Goal: Use online tool/utility: Utilize a website feature to perform a specific function

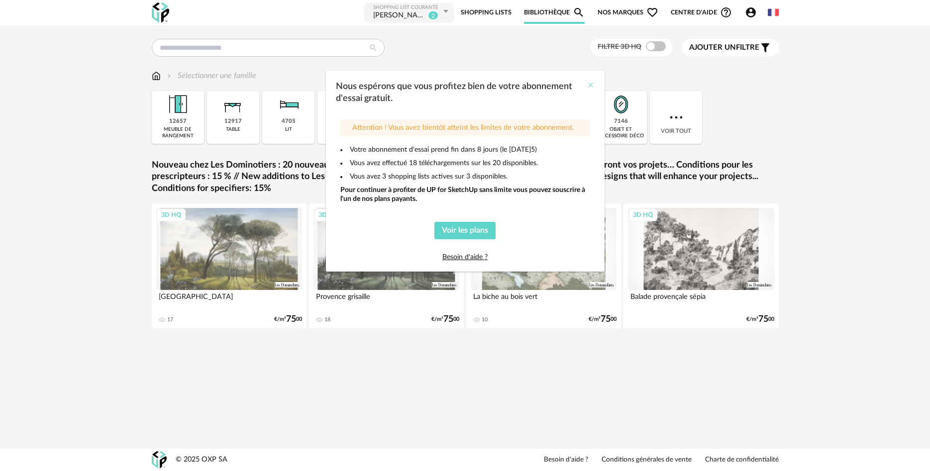
click at [593, 82] on icon "Close" at bounding box center [591, 85] width 8 height 8
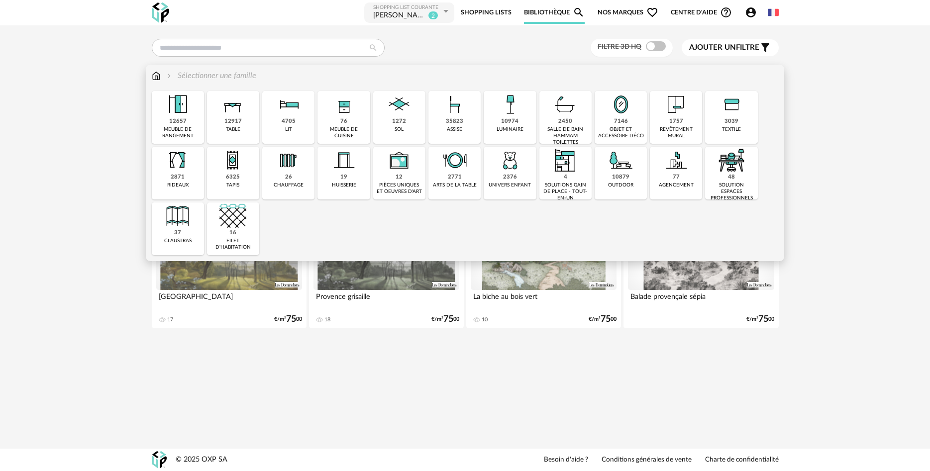
click at [515, 115] on img at bounding box center [510, 104] width 27 height 27
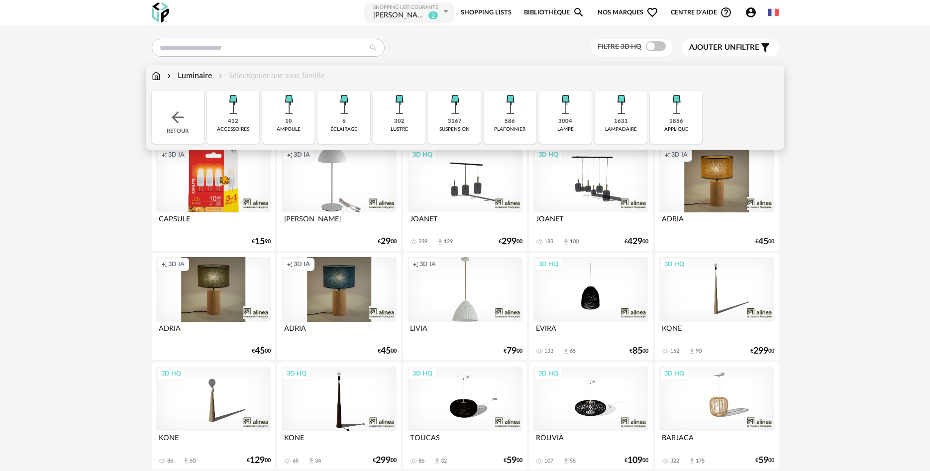
click at [450, 115] on img at bounding box center [455, 104] width 27 height 27
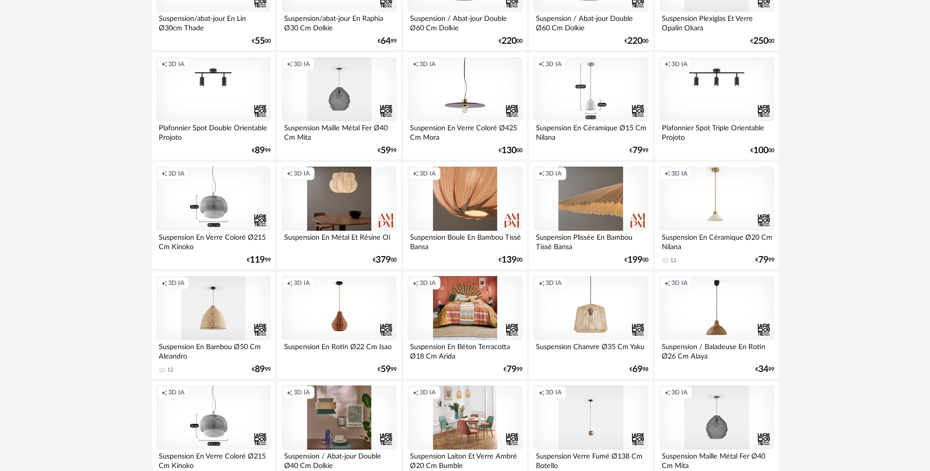
scroll to position [1676, 0]
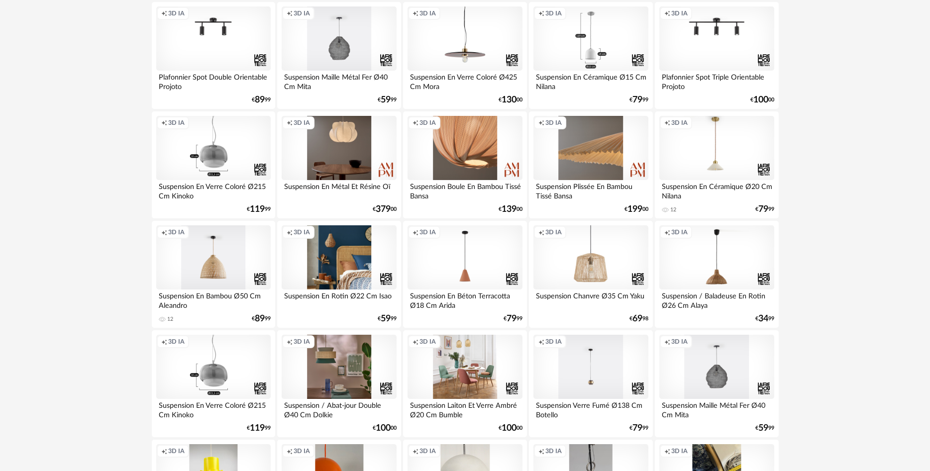
click at [338, 264] on div "Creation icon 3D IA" at bounding box center [339, 258] width 114 height 65
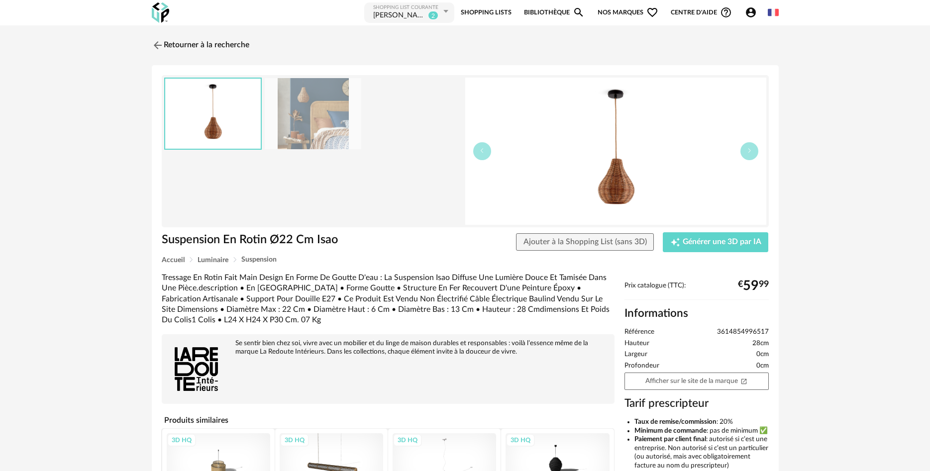
click at [304, 102] on img at bounding box center [313, 113] width 97 height 71
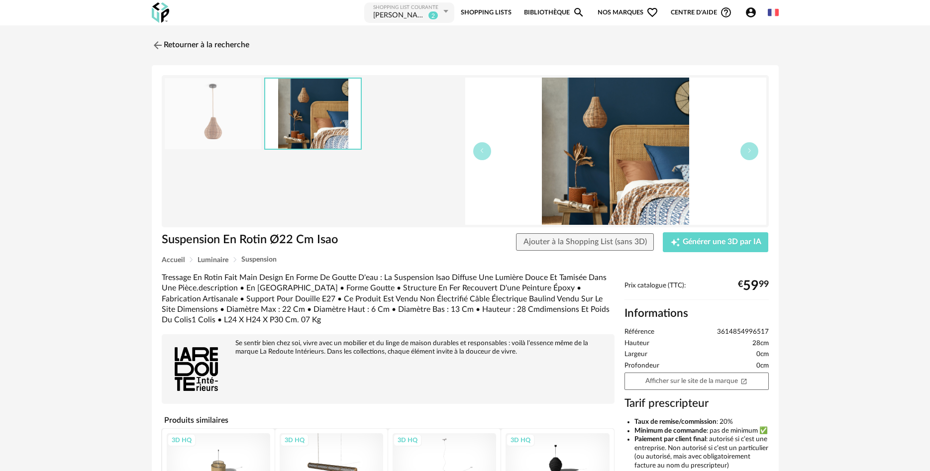
click at [527, 124] on img at bounding box center [615, 151] width 301 height 147
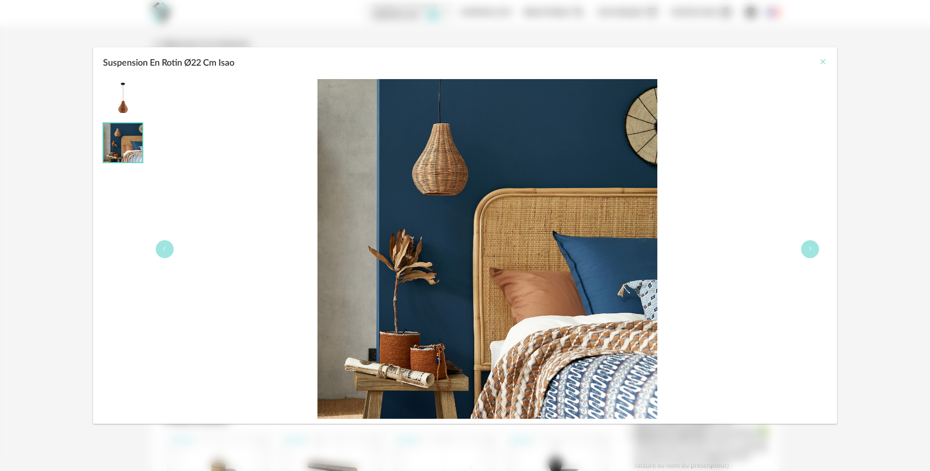
click at [825, 59] on icon "Close" at bounding box center [823, 62] width 8 height 8
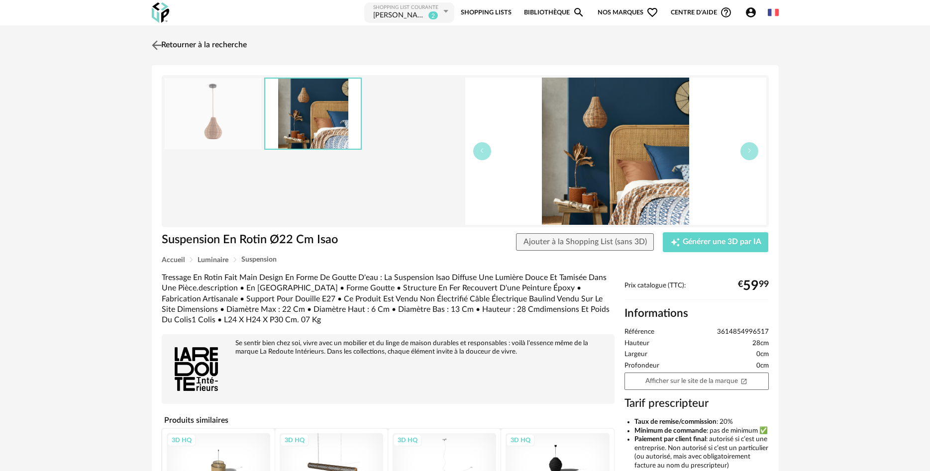
click at [159, 44] on img at bounding box center [156, 45] width 14 height 14
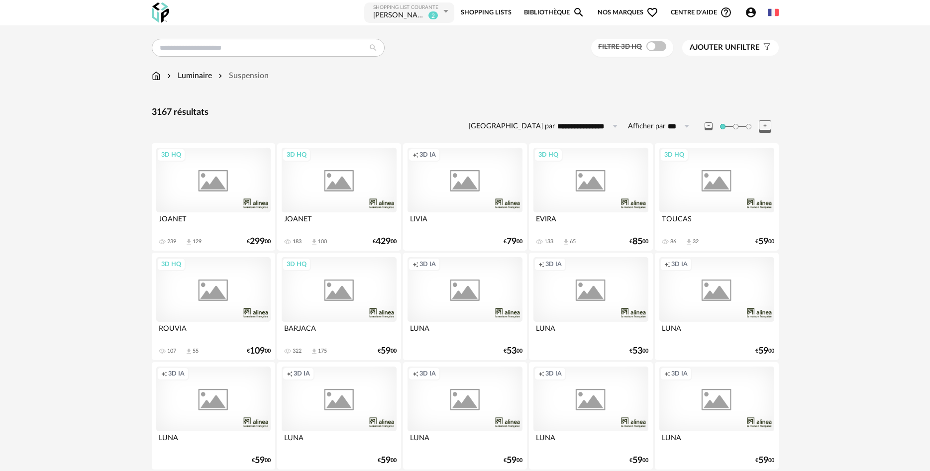
scroll to position [1676, 0]
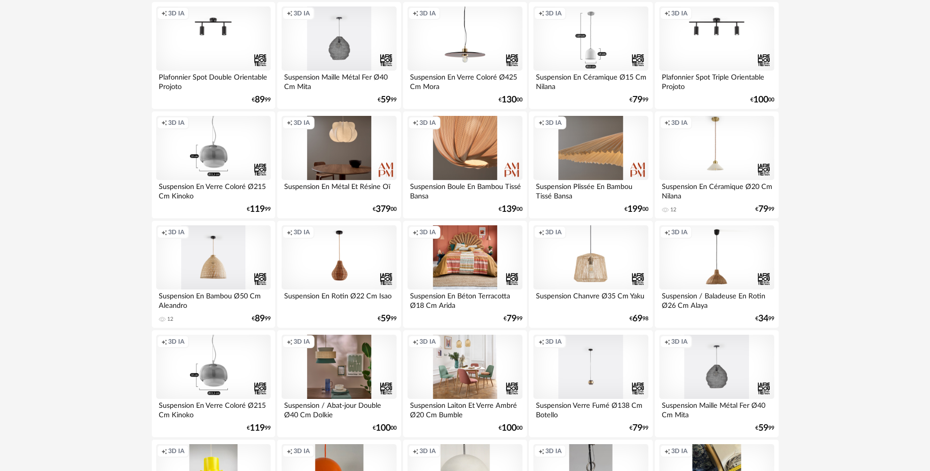
click at [475, 253] on div "Creation icon 3D IA" at bounding box center [465, 258] width 114 height 65
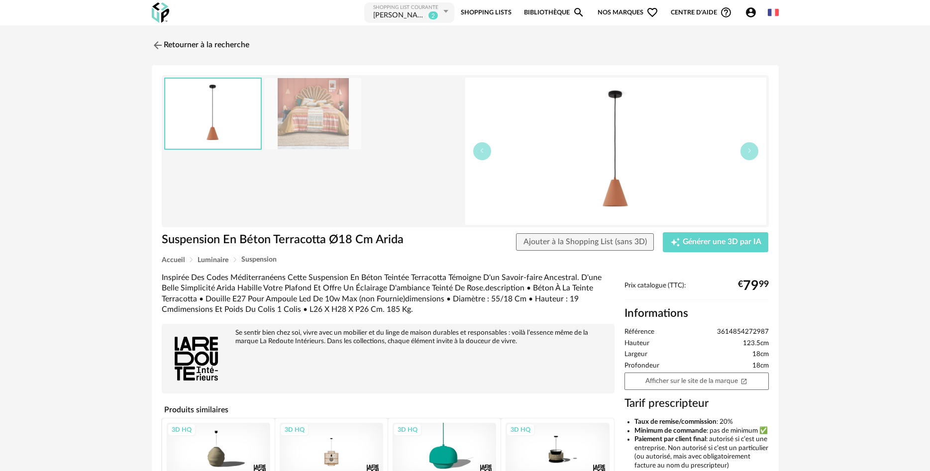
click at [291, 112] on img at bounding box center [313, 113] width 97 height 71
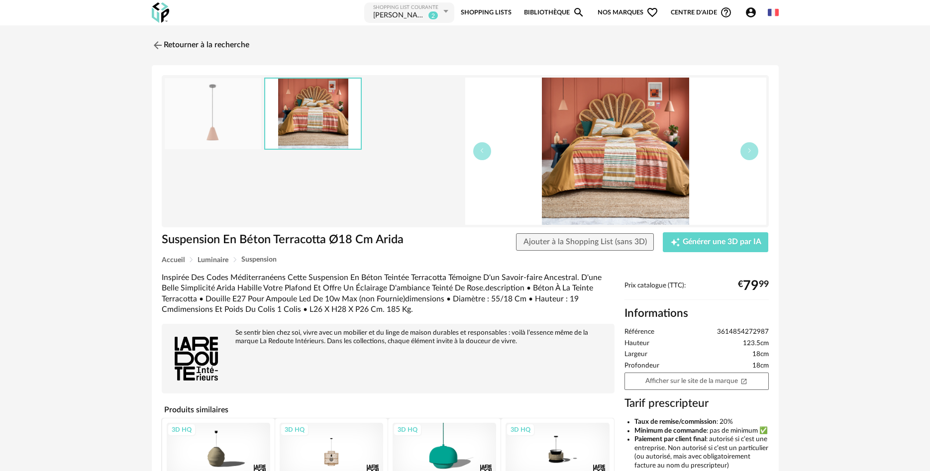
click at [555, 114] on img at bounding box center [615, 151] width 301 height 147
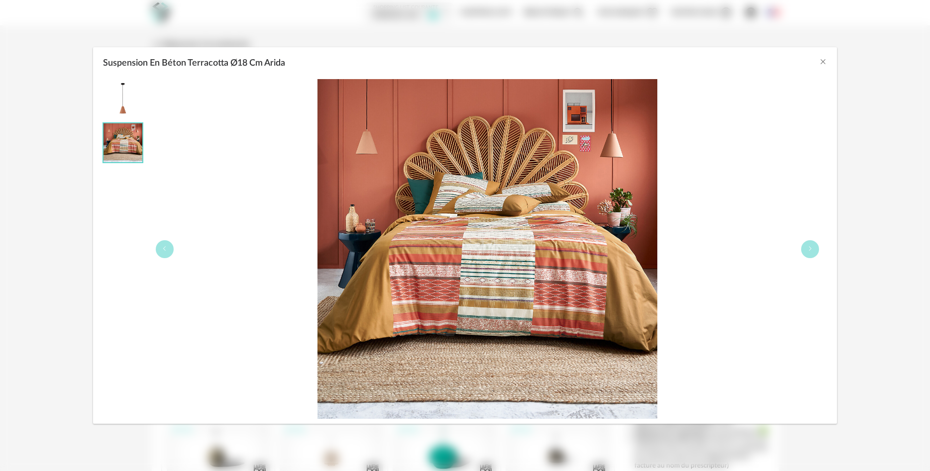
click at [363, 138] on img "Suspension En Béton Terracotta Ø18 Cm Arida" at bounding box center [488, 249] width 340 height 340
click at [819, 62] on div "Suspension En Béton Terracotta Ø18 Cm Arida" at bounding box center [465, 60] width 744 height 27
click at [828, 59] on div "Suspension En Béton Terracotta Ø18 Cm Arida" at bounding box center [465, 60] width 744 height 27
click at [820, 63] on icon "Close" at bounding box center [823, 62] width 8 height 8
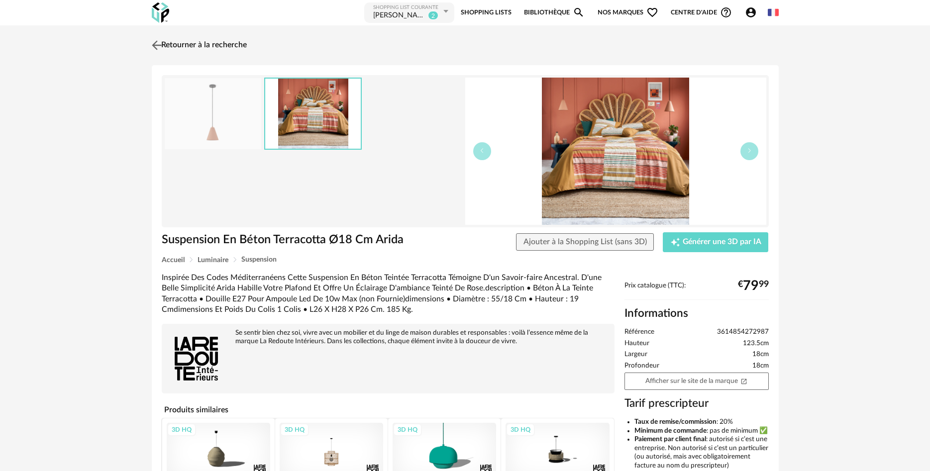
click at [155, 40] on img at bounding box center [156, 45] width 14 height 14
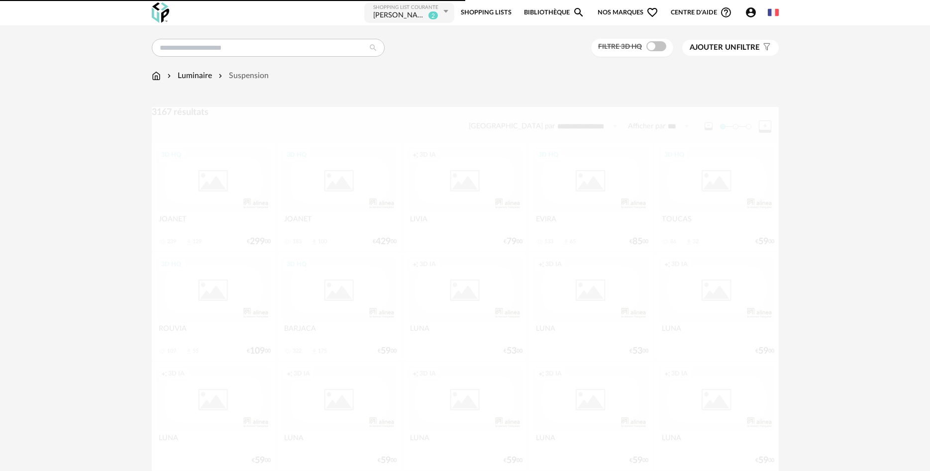
scroll to position [1676, 0]
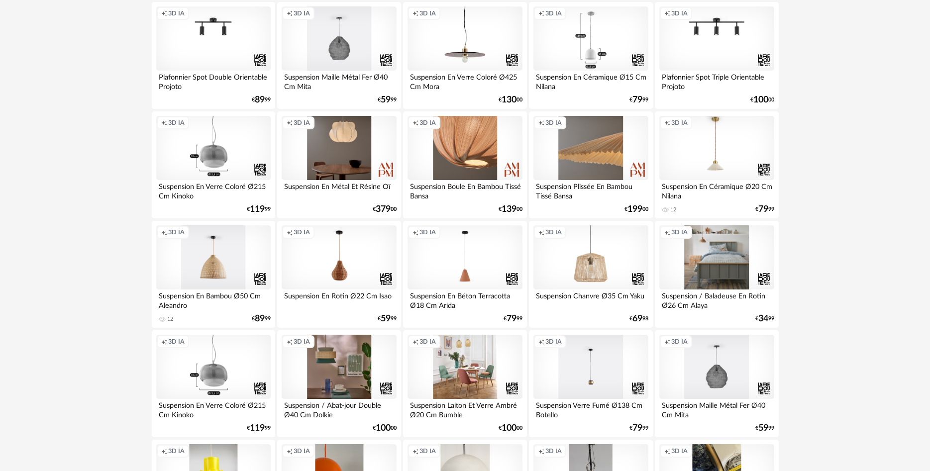
click at [700, 266] on div "Creation icon 3D IA" at bounding box center [717, 258] width 114 height 65
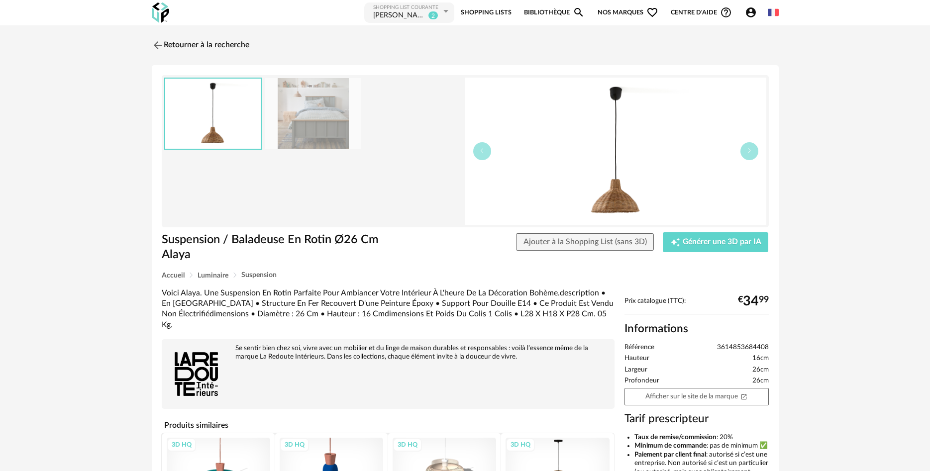
click at [270, 104] on img at bounding box center [313, 113] width 97 height 71
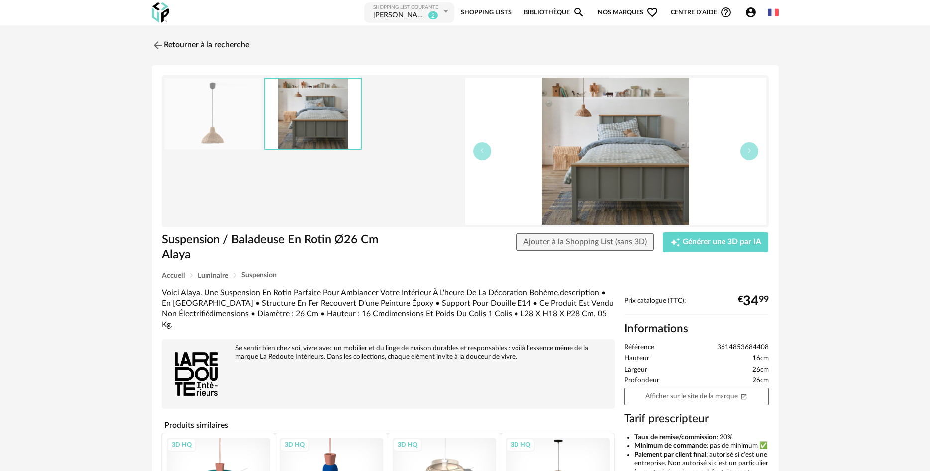
click at [582, 115] on img at bounding box center [615, 151] width 301 height 147
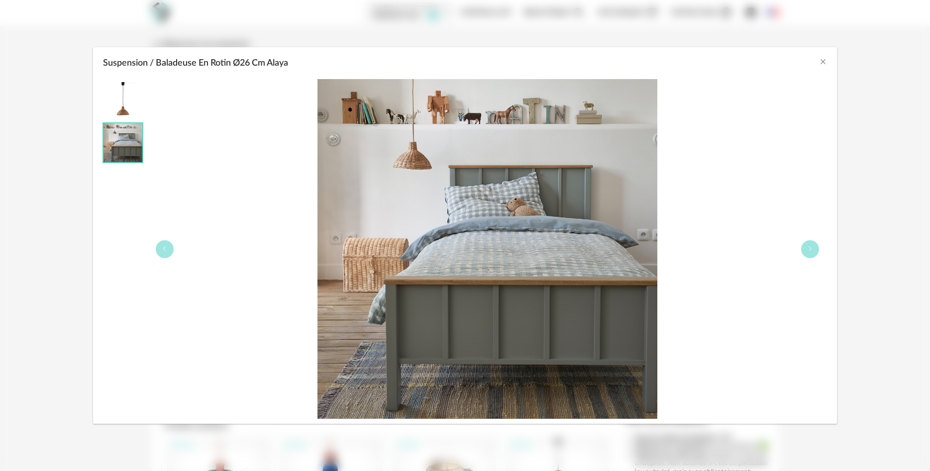
click at [819, 62] on div "Suspension / Baladeuse En Rotin Ø26 Cm Alaya" at bounding box center [465, 60] width 744 height 27
click at [833, 62] on div "Suspension / Baladeuse En Rotin Ø26 Cm Alaya" at bounding box center [465, 60] width 744 height 27
click at [827, 60] on icon "Close" at bounding box center [823, 62] width 8 height 8
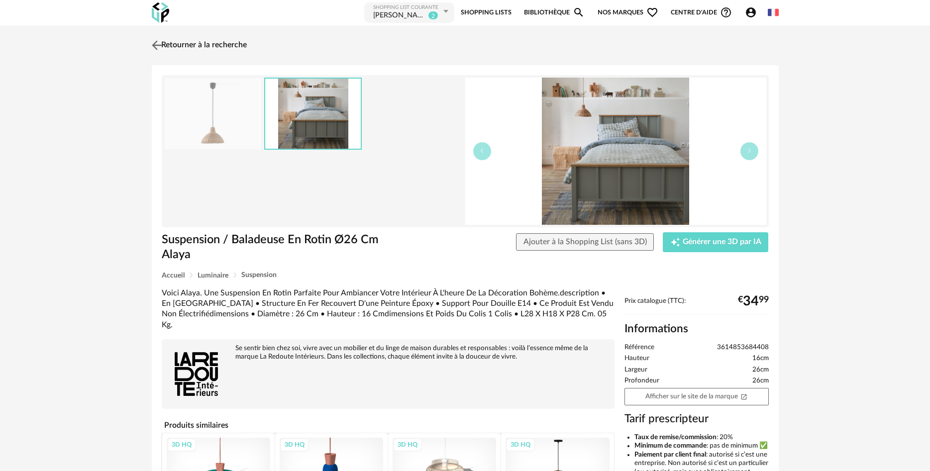
click at [157, 46] on img at bounding box center [156, 45] width 14 height 14
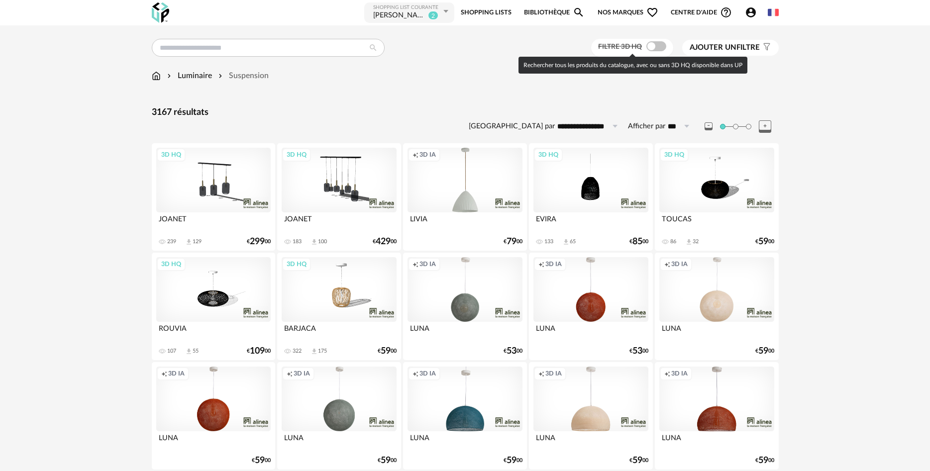
click at [650, 47] on span at bounding box center [657, 46] width 20 height 10
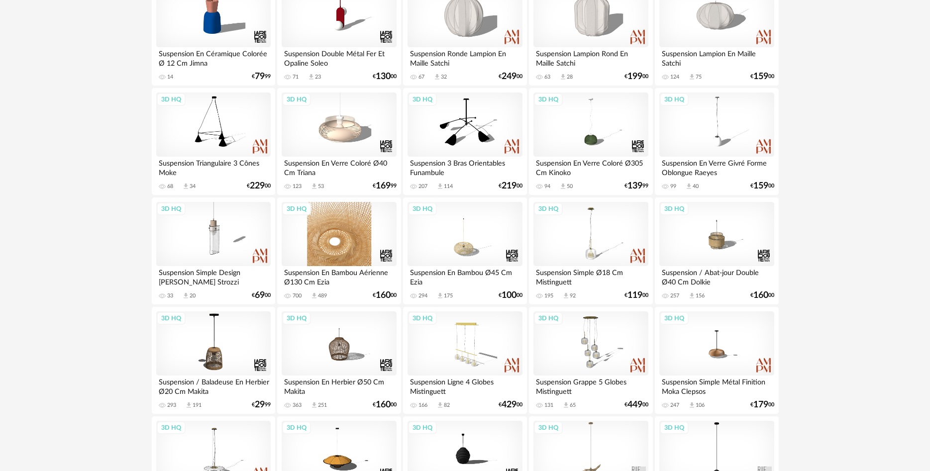
scroll to position [406, 0]
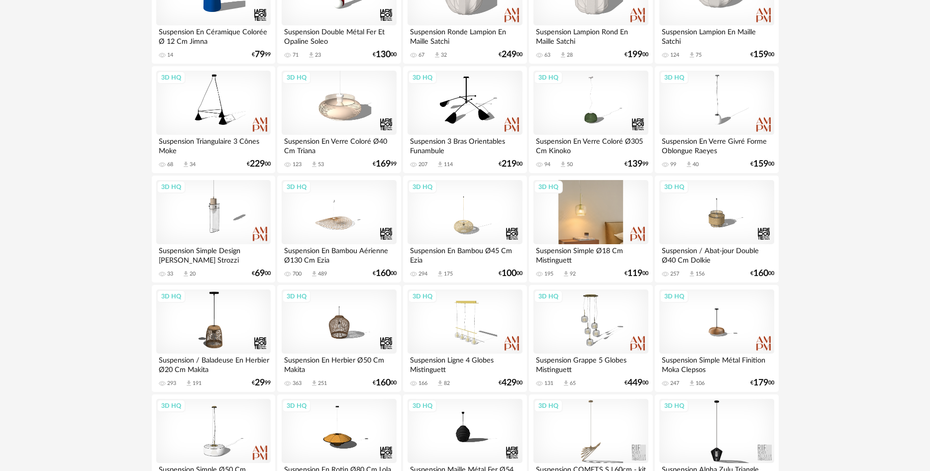
click at [593, 225] on div "3D HQ" at bounding box center [591, 212] width 114 height 65
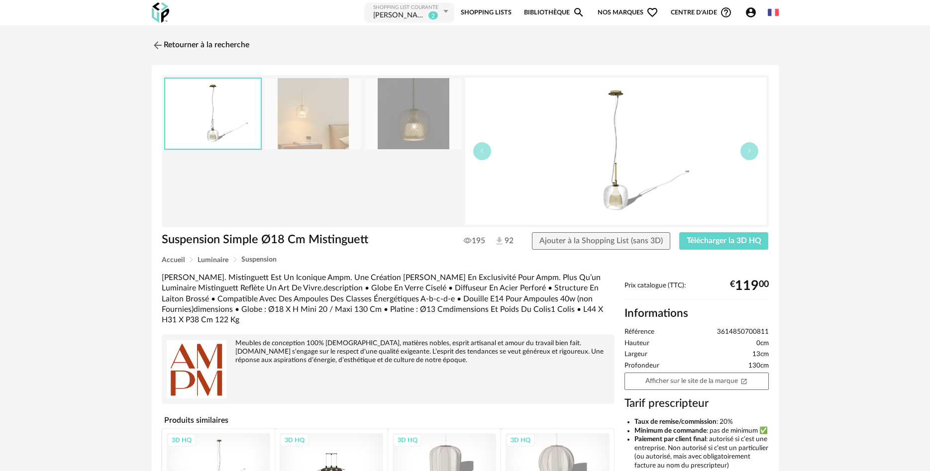
click at [306, 104] on img at bounding box center [313, 113] width 97 height 71
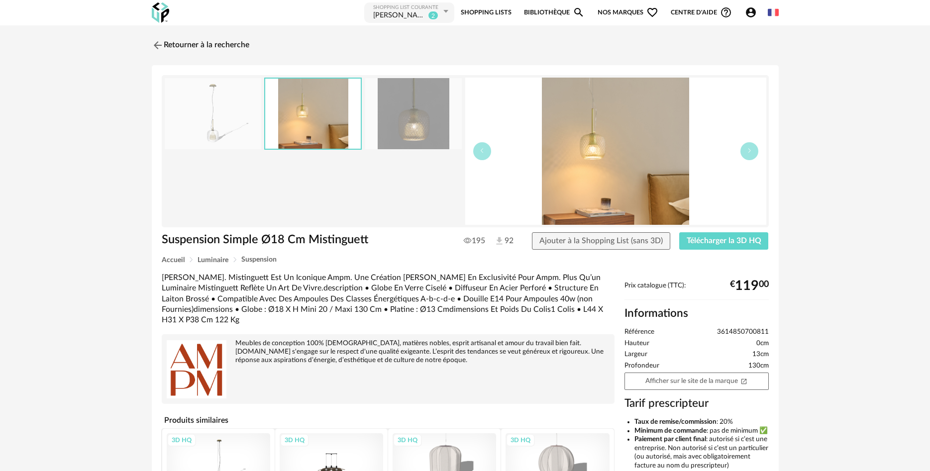
click at [409, 110] on img at bounding box center [413, 113] width 97 height 71
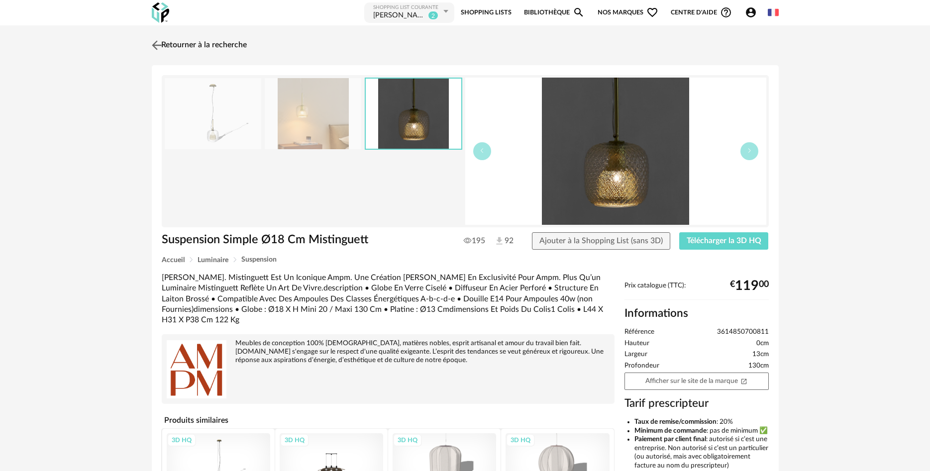
click at [176, 46] on link "Retourner à la recherche" at bounding box center [198, 45] width 98 height 22
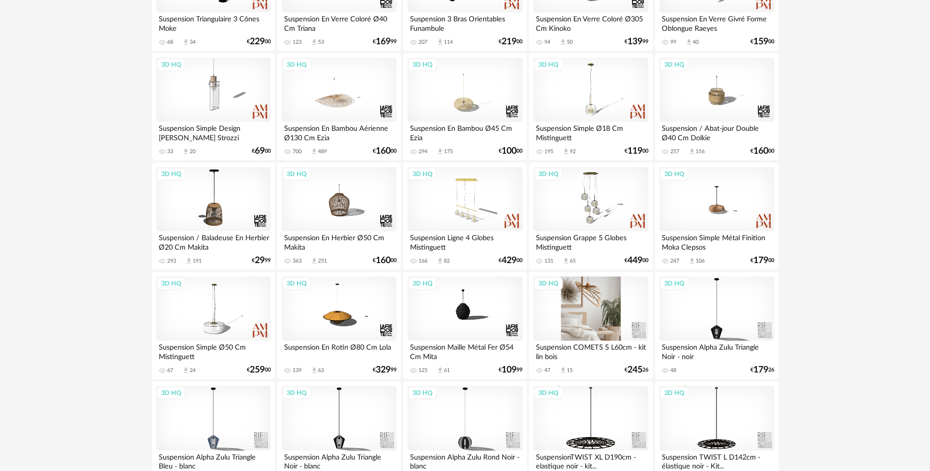
scroll to position [559, 0]
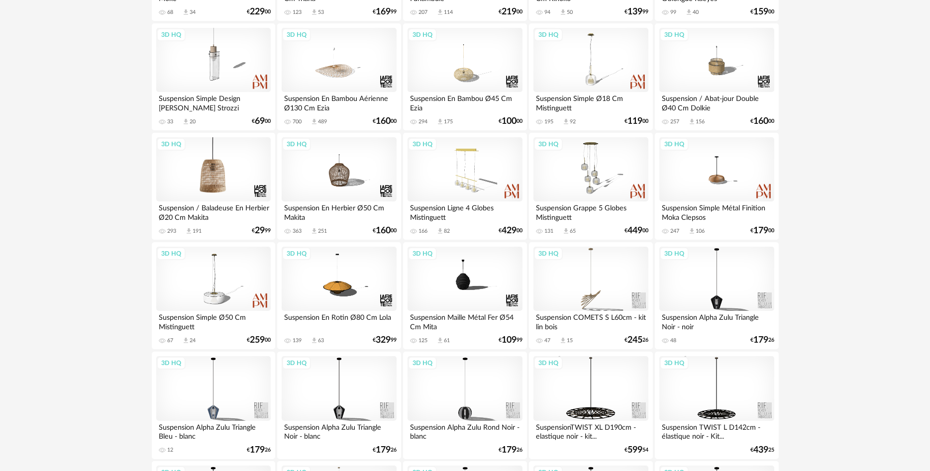
click at [197, 160] on div "3D HQ" at bounding box center [213, 169] width 114 height 65
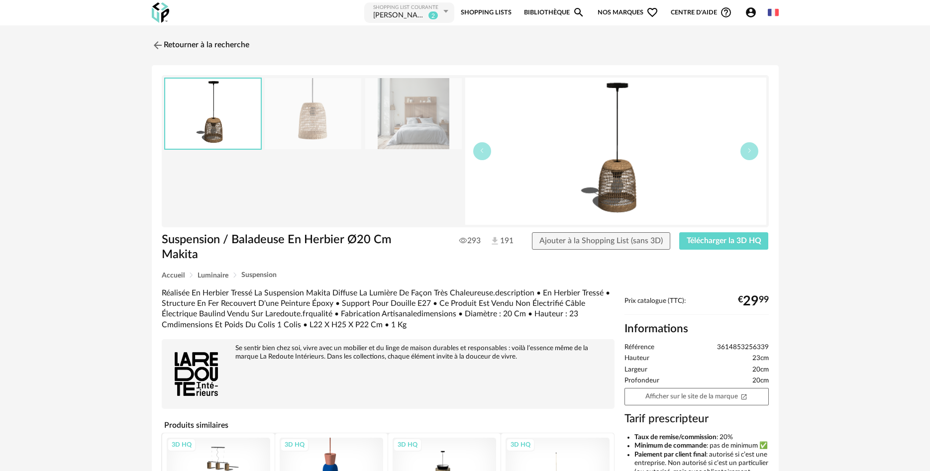
click at [318, 110] on img at bounding box center [313, 113] width 97 height 71
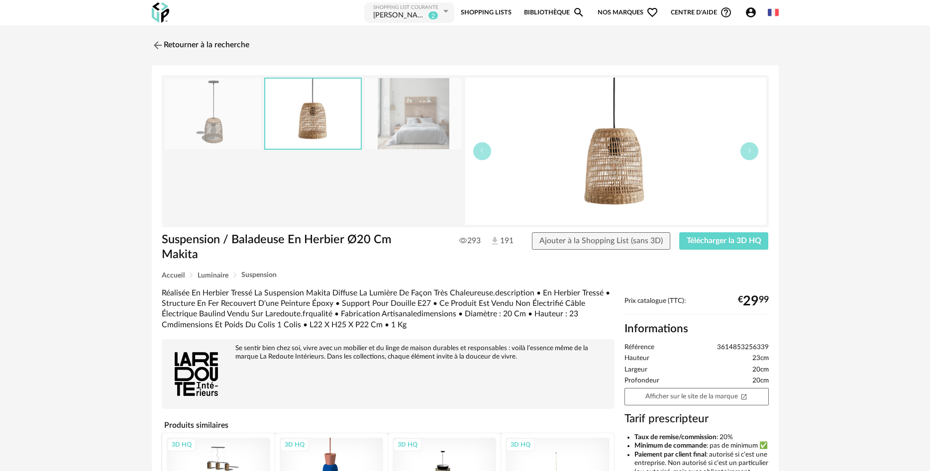
click at [407, 114] on img at bounding box center [413, 113] width 97 height 71
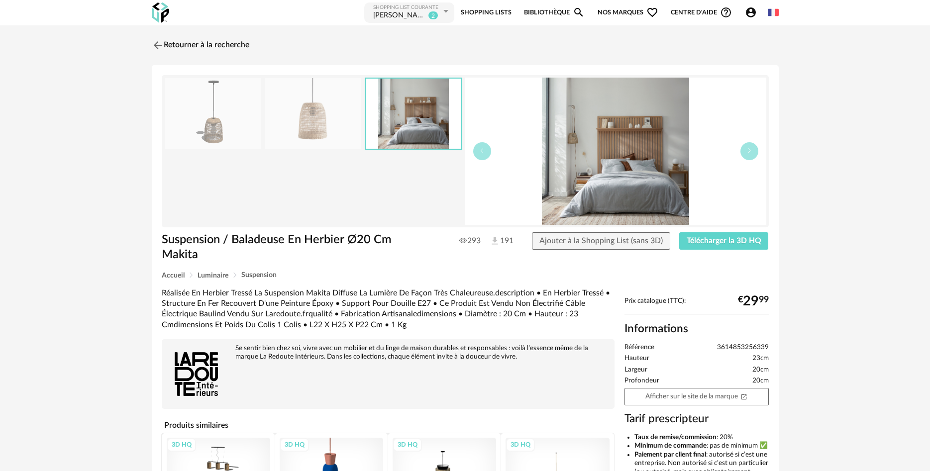
click at [573, 135] on img at bounding box center [615, 151] width 301 height 147
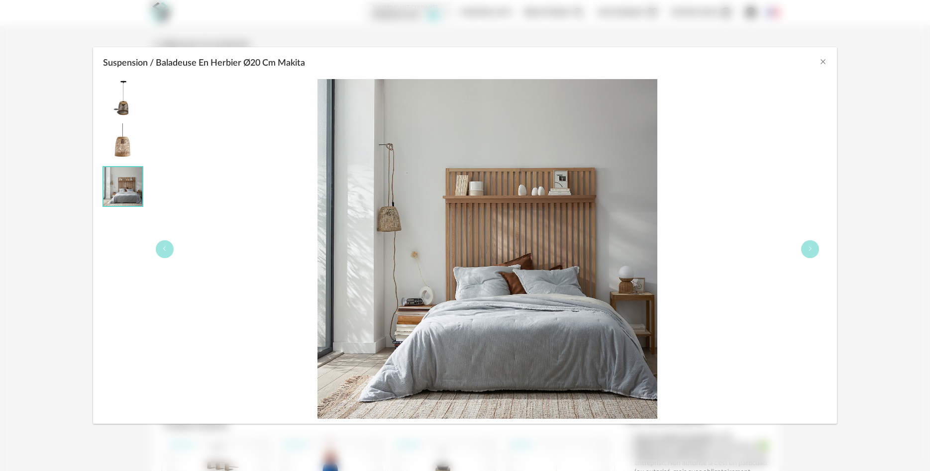
click at [813, 57] on div "Suspension / Baladeuse En Herbier Ø20 Cm Makita" at bounding box center [465, 60] width 744 height 27
click at [823, 60] on icon "Close" at bounding box center [823, 62] width 8 height 8
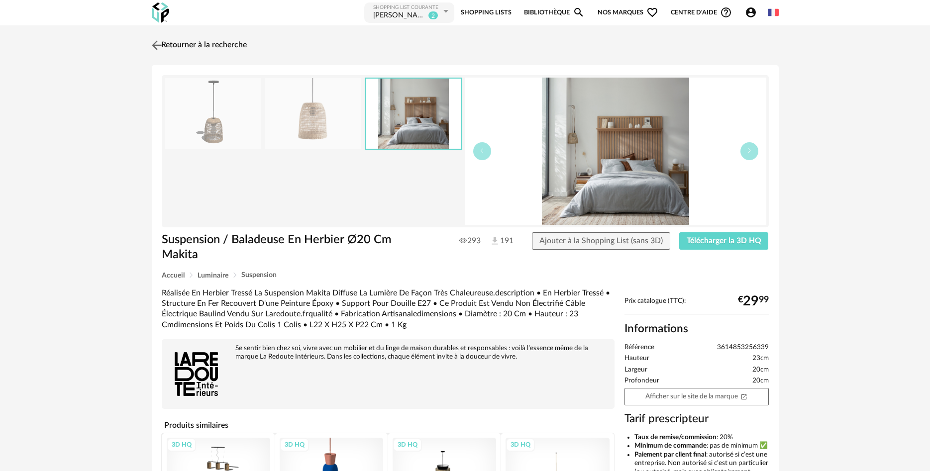
click at [154, 44] on img at bounding box center [156, 45] width 14 height 14
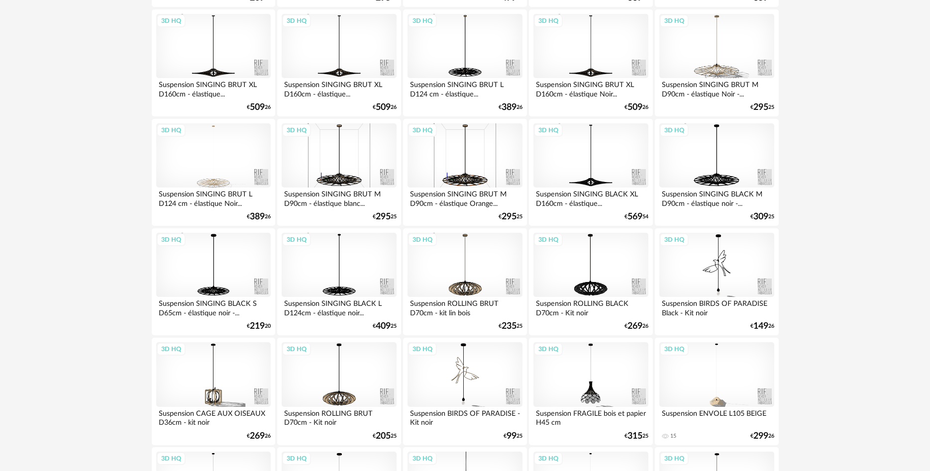
scroll to position [1930, 0]
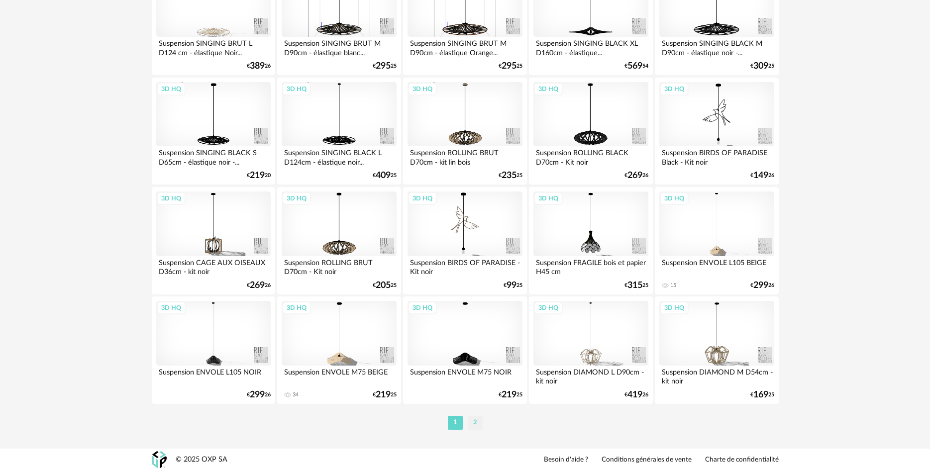
click at [475, 423] on li "2" at bounding box center [475, 423] width 15 height 14
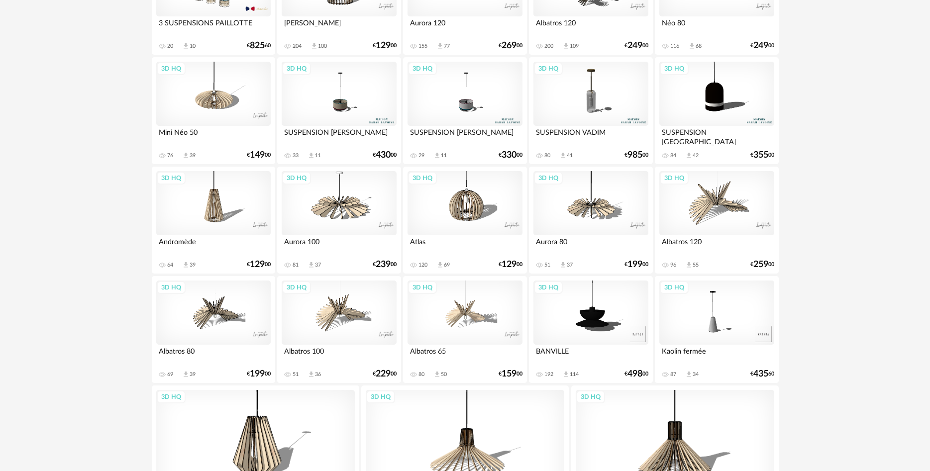
scroll to position [1869, 0]
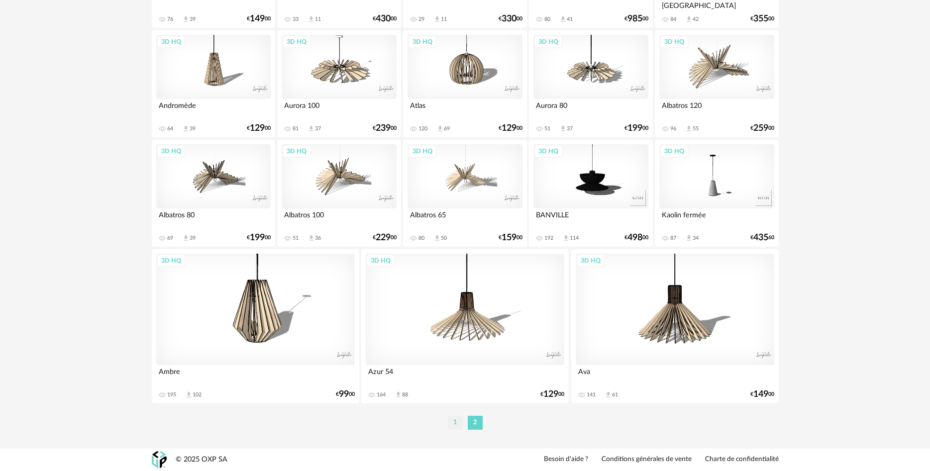
click at [458, 424] on li "1" at bounding box center [455, 423] width 15 height 14
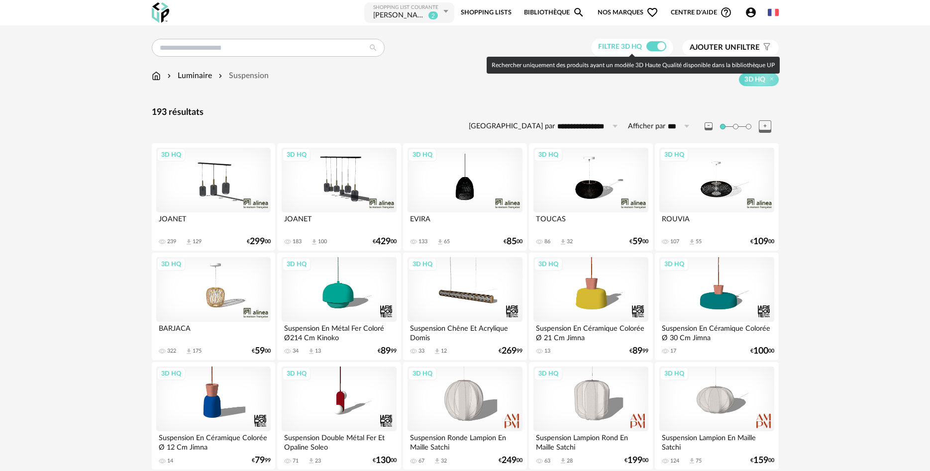
click at [648, 43] on span at bounding box center [657, 46] width 20 height 10
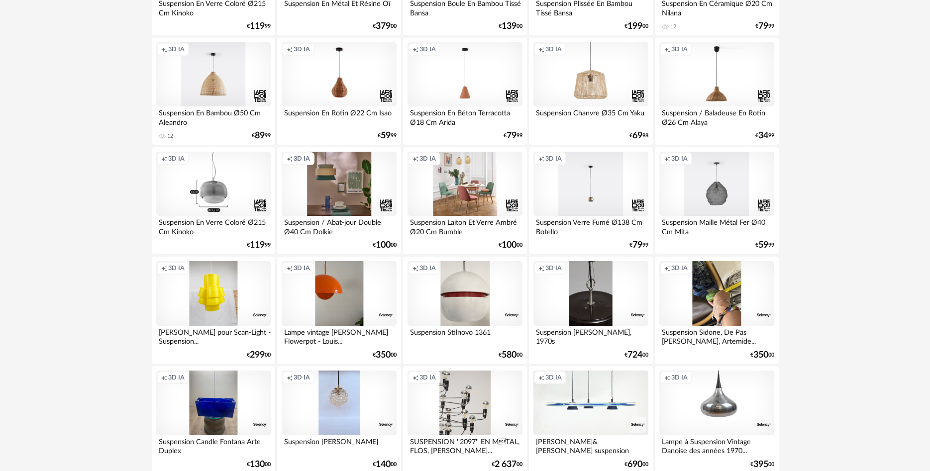
scroll to position [1830, 0]
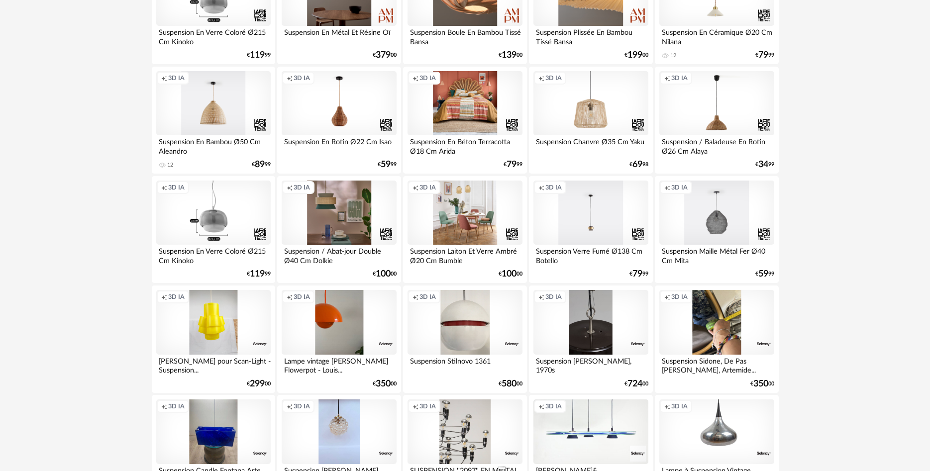
click at [443, 74] on div "Creation icon 3D IA" at bounding box center [465, 103] width 114 height 65
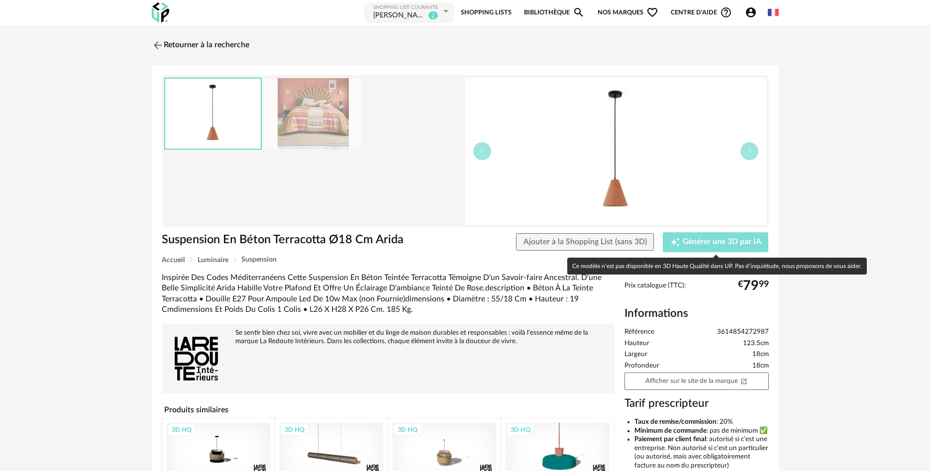
click at [700, 242] on span "Générer une 3D par IA" at bounding box center [722, 242] width 79 height 8
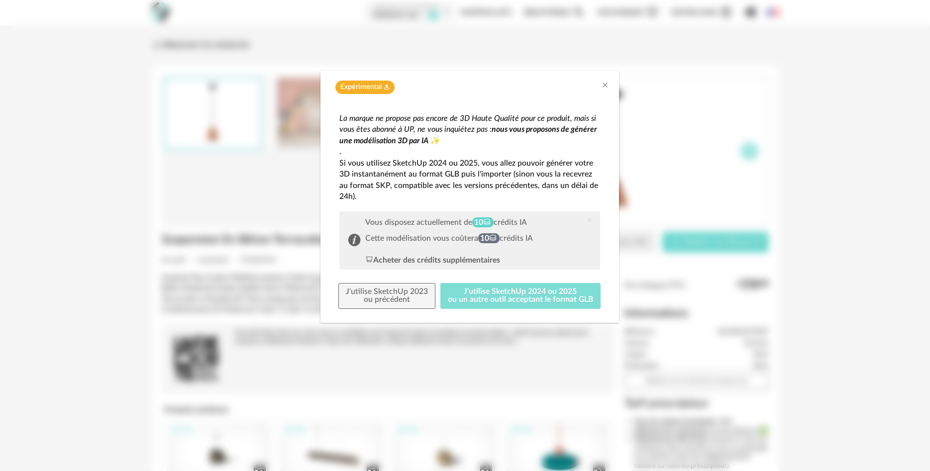
click at [504, 301] on button "J'utilise SketchUp 2024 ou 2025 ou un autre outil acceptant le format GLB" at bounding box center [521, 296] width 160 height 26
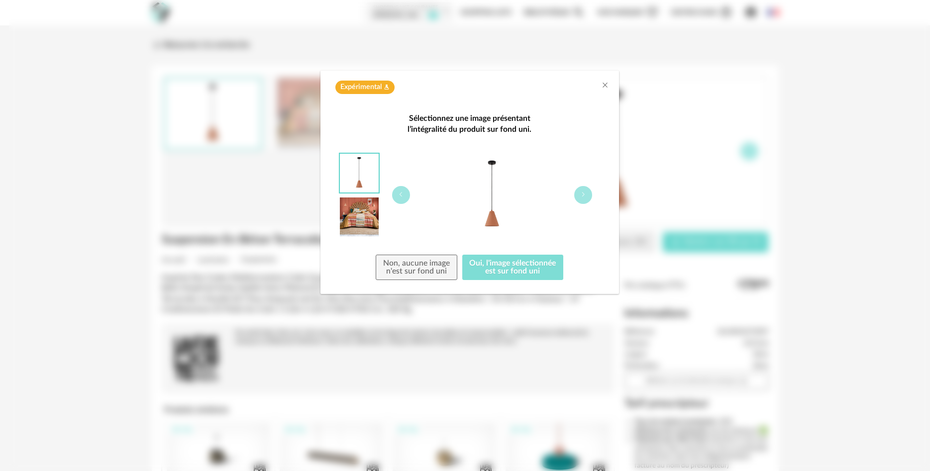
click at [494, 270] on button "Oui, l'image sélectionnée est sur fond uni" at bounding box center [513, 268] width 102 height 26
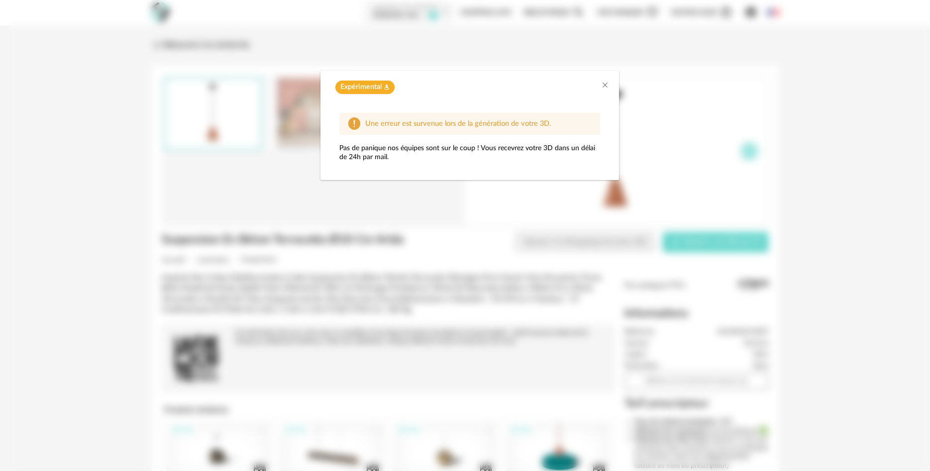
click at [385, 88] on icon "Flask icon" at bounding box center [387, 87] width 6 height 6
click at [603, 84] on icon "Close" at bounding box center [605, 85] width 8 height 8
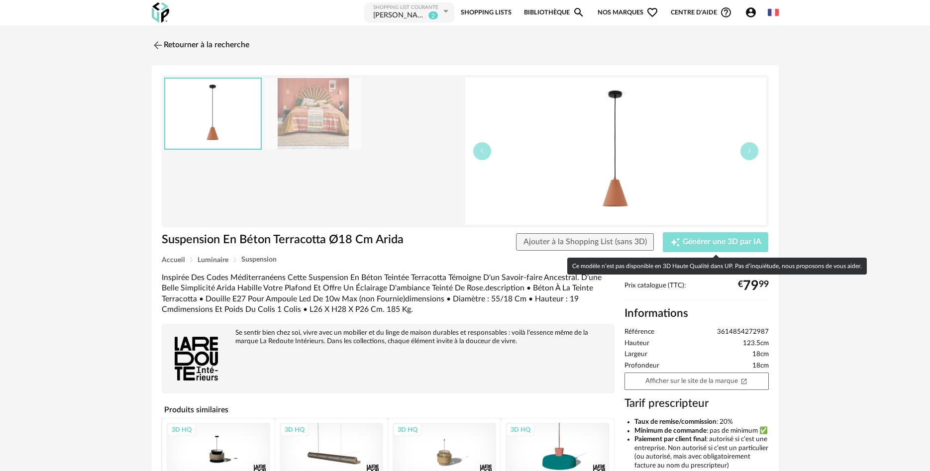
click at [728, 242] on span "Générer une 3D par IA" at bounding box center [722, 242] width 79 height 8
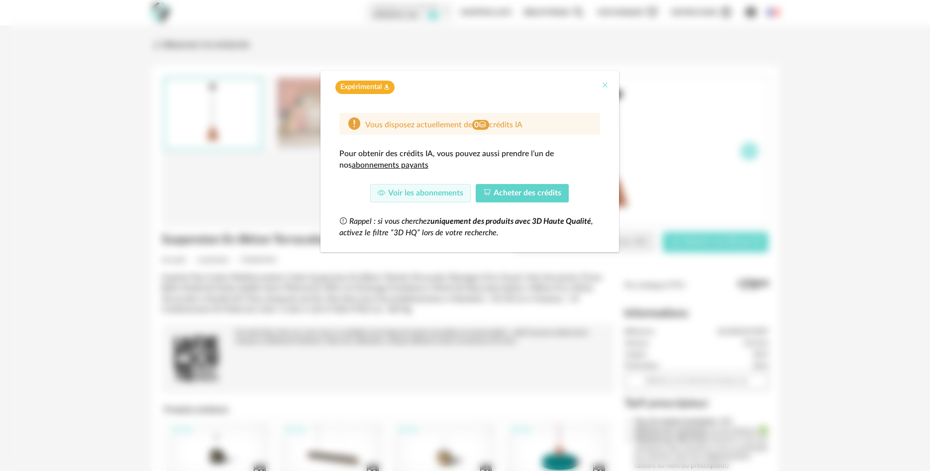
click at [601, 85] on icon "Close" at bounding box center [605, 85] width 8 height 8
